Goal: Find specific page/section: Find specific page/section

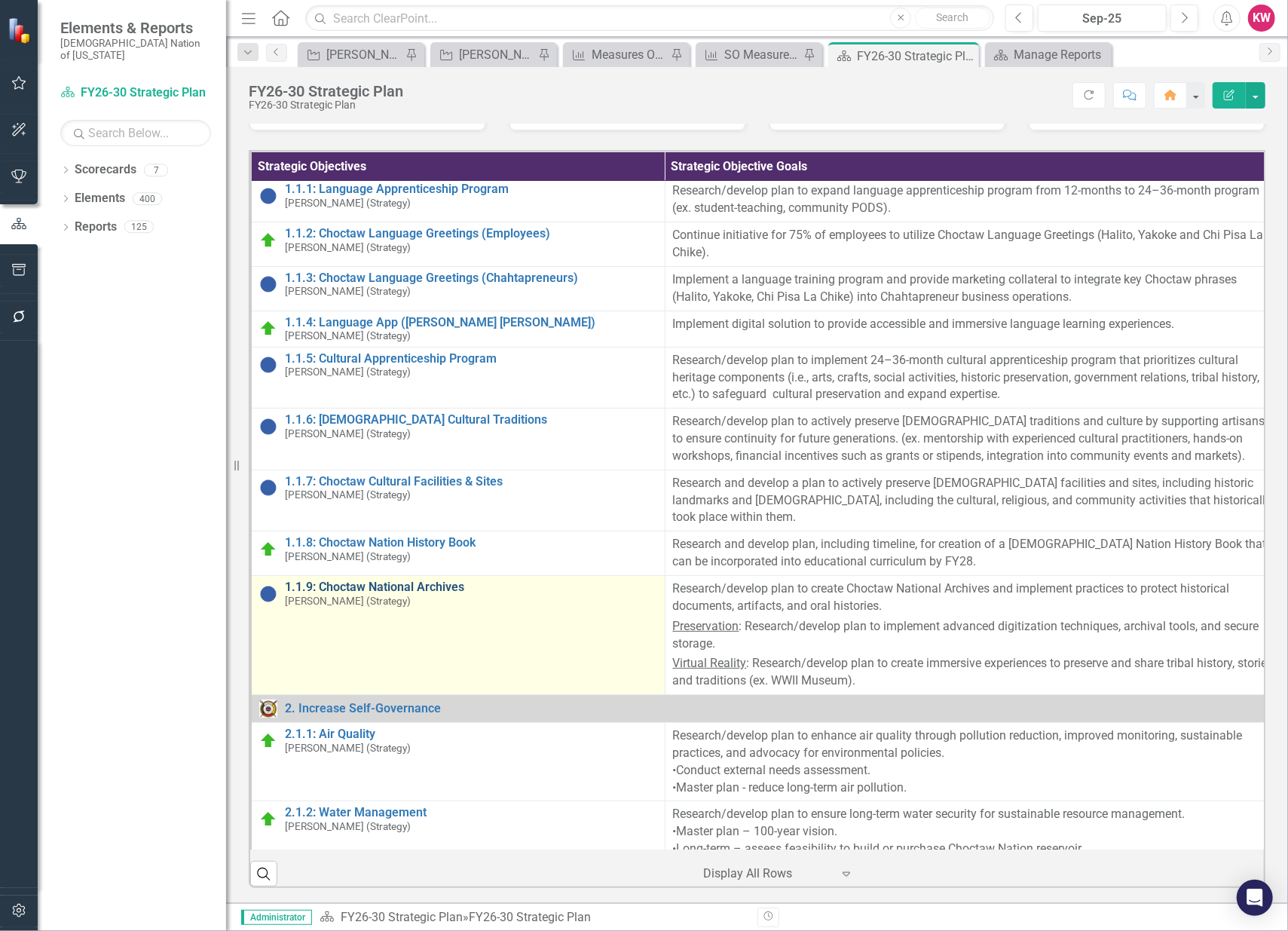
scroll to position [167, 0]
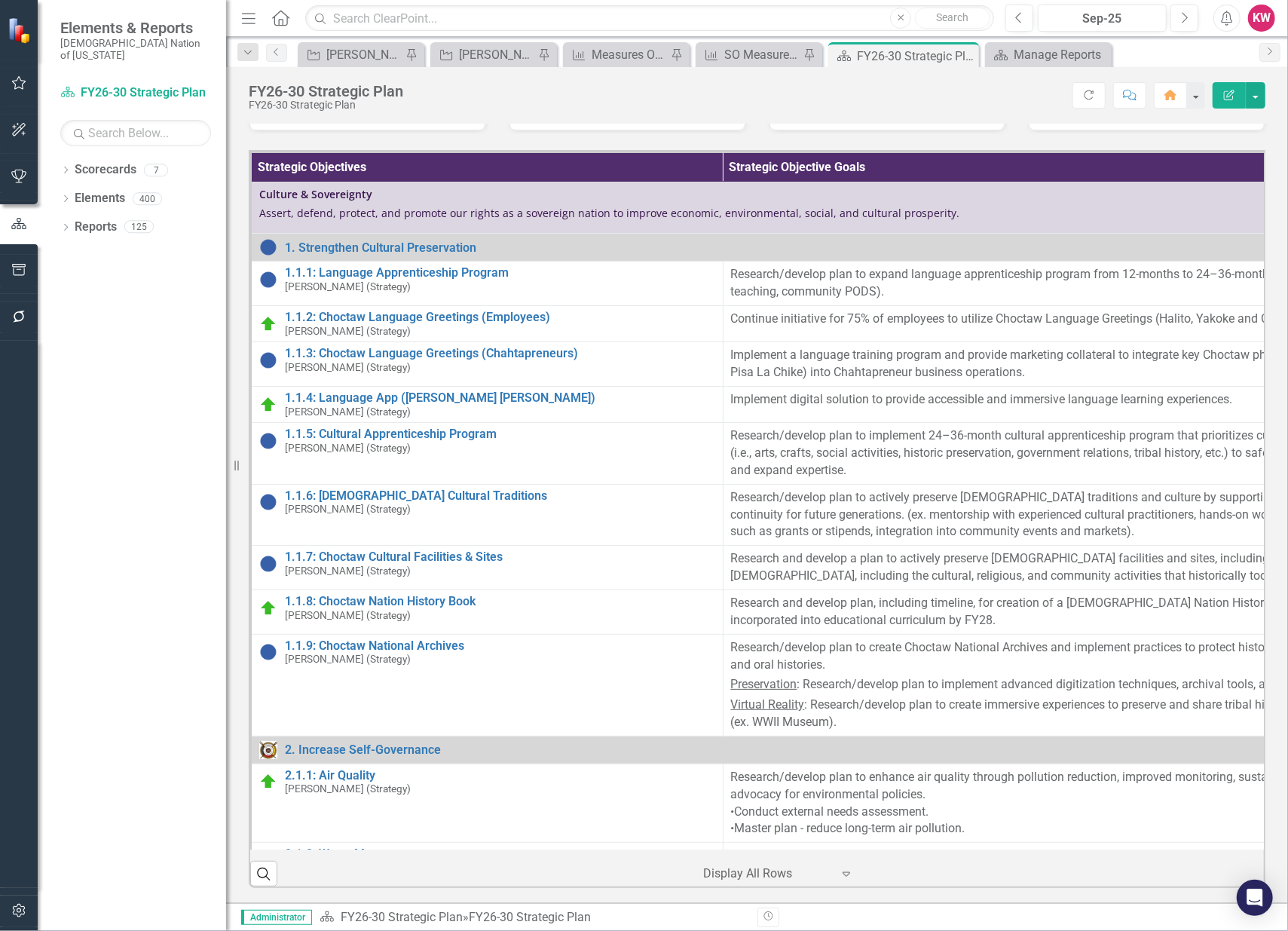
scroll to position [167, 0]
